Goal: Information Seeking & Learning: Learn about a topic

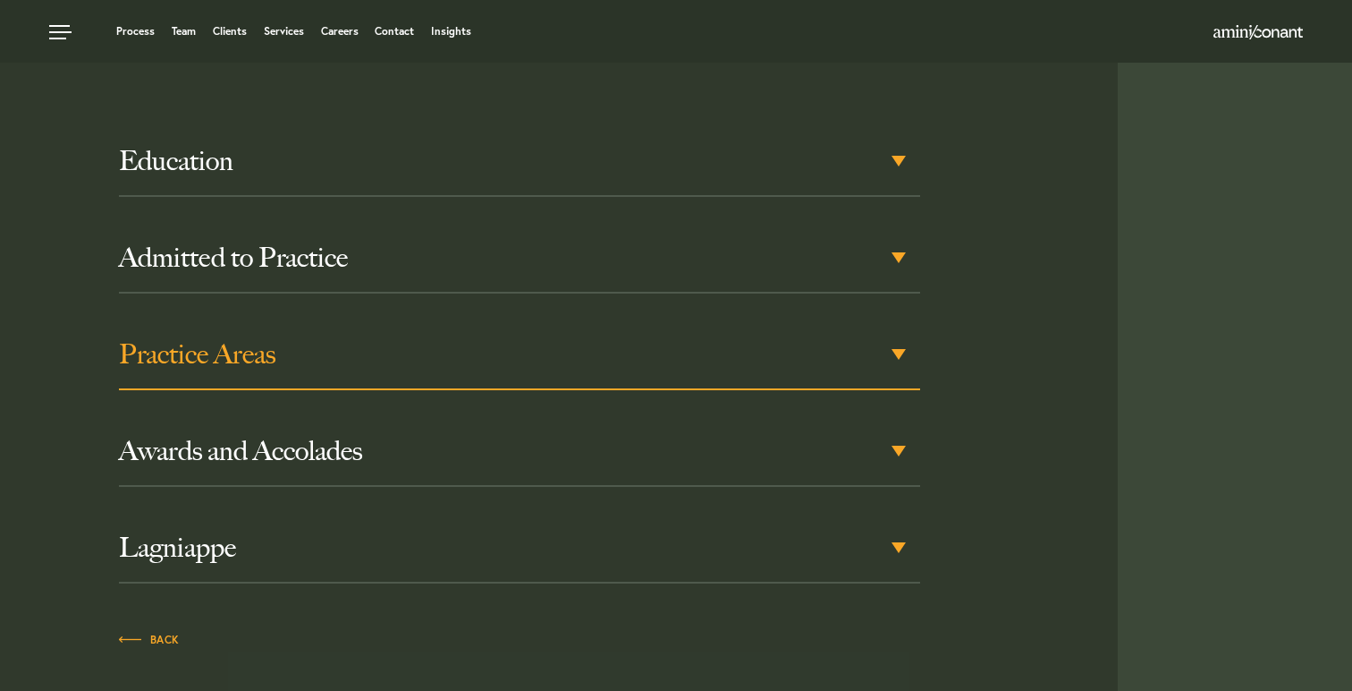
scroll to position [877, 0]
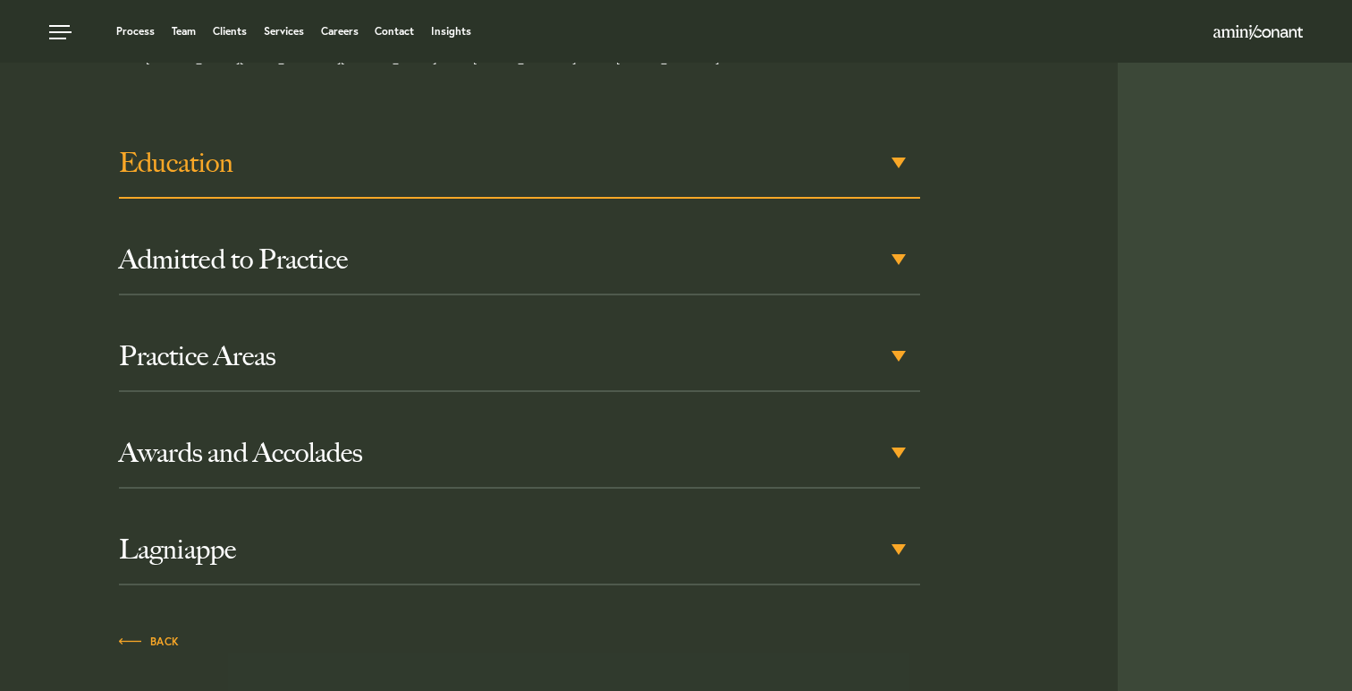
click at [295, 147] on h3 "Education" at bounding box center [519, 163] width 801 height 32
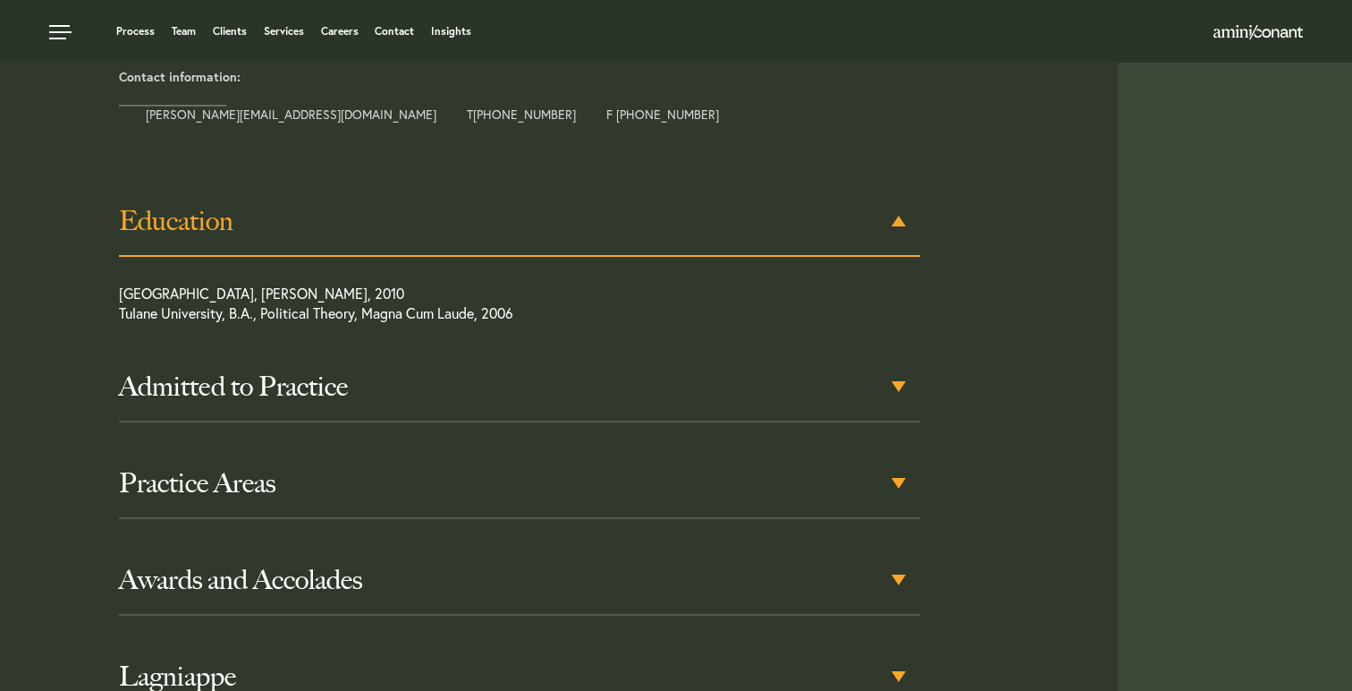
scroll to position [810, 0]
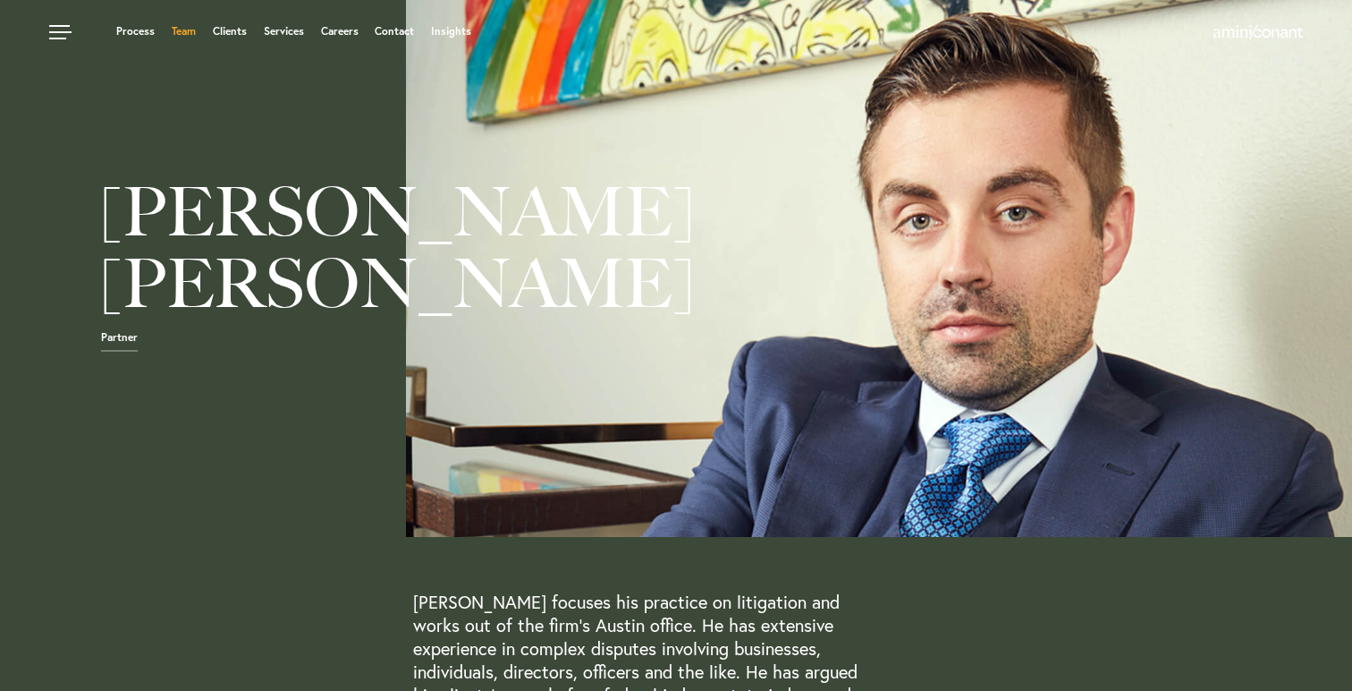
click at [191, 30] on link "Team" at bounding box center [184, 31] width 24 height 11
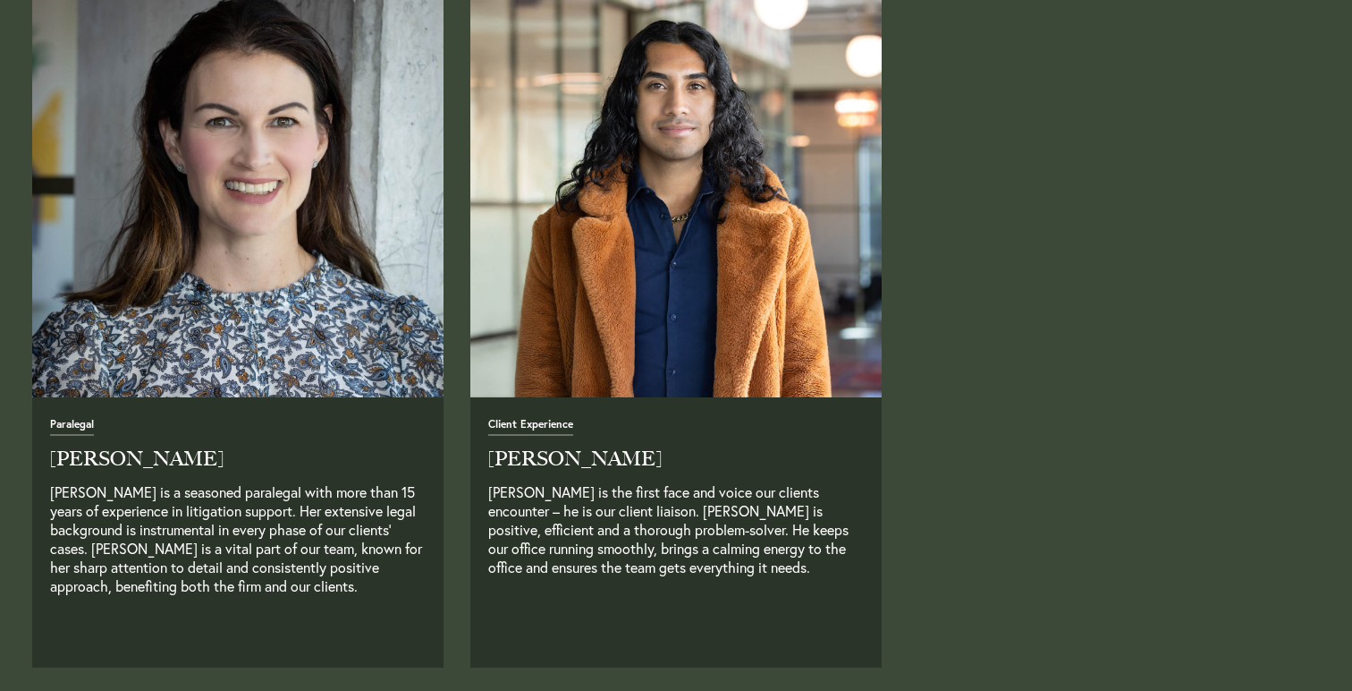
scroll to position [4470, 0]
